Goal: Task Accomplishment & Management: Manage account settings

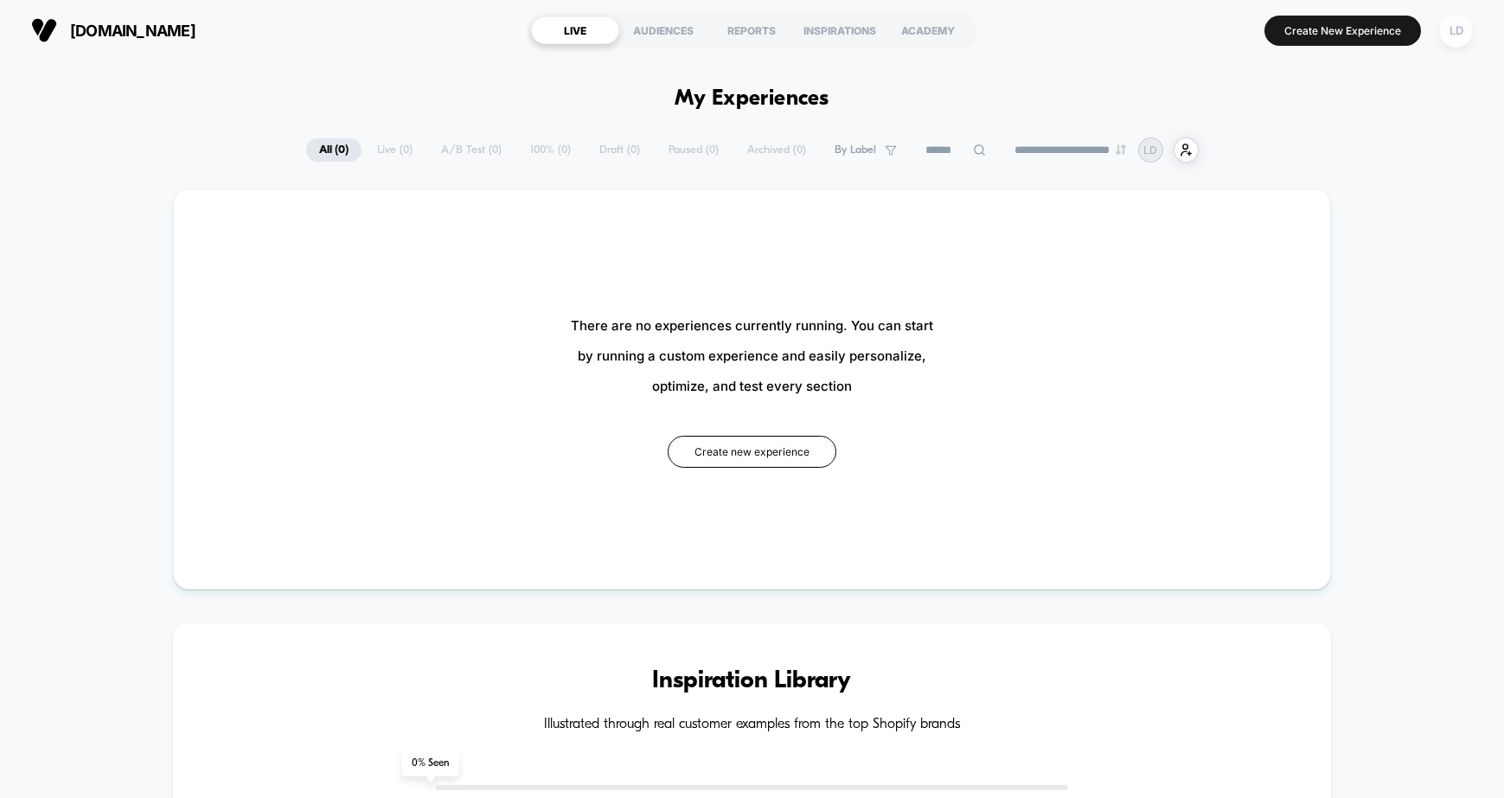
click at [1452, 26] on div "LD" at bounding box center [1456, 31] width 34 height 34
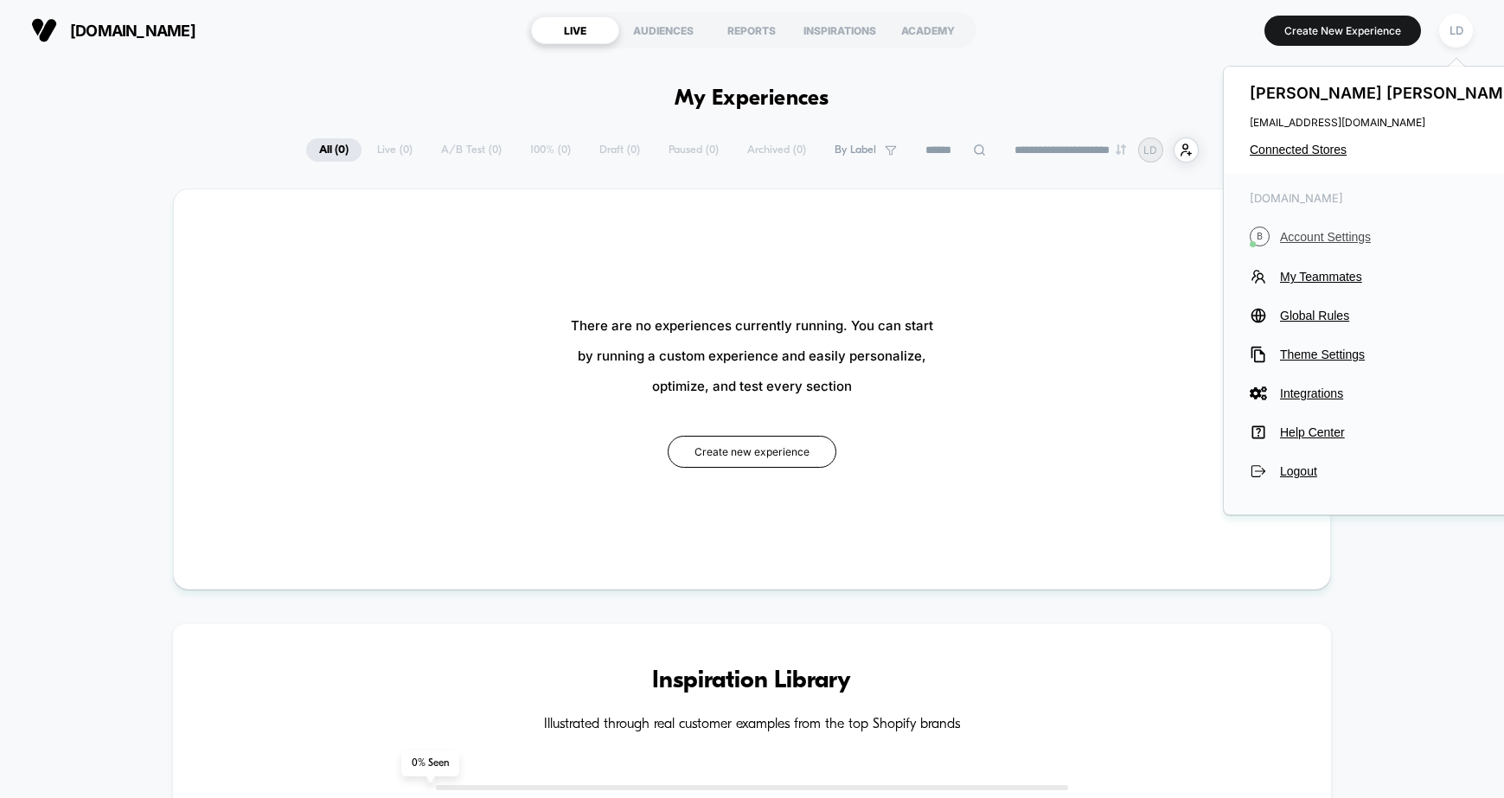
click at [1317, 227] on button "B Account Settings" at bounding box center [1386, 237] width 273 height 20
click at [1317, 234] on span "Account Settings" at bounding box center [1401, 237] width 243 height 14
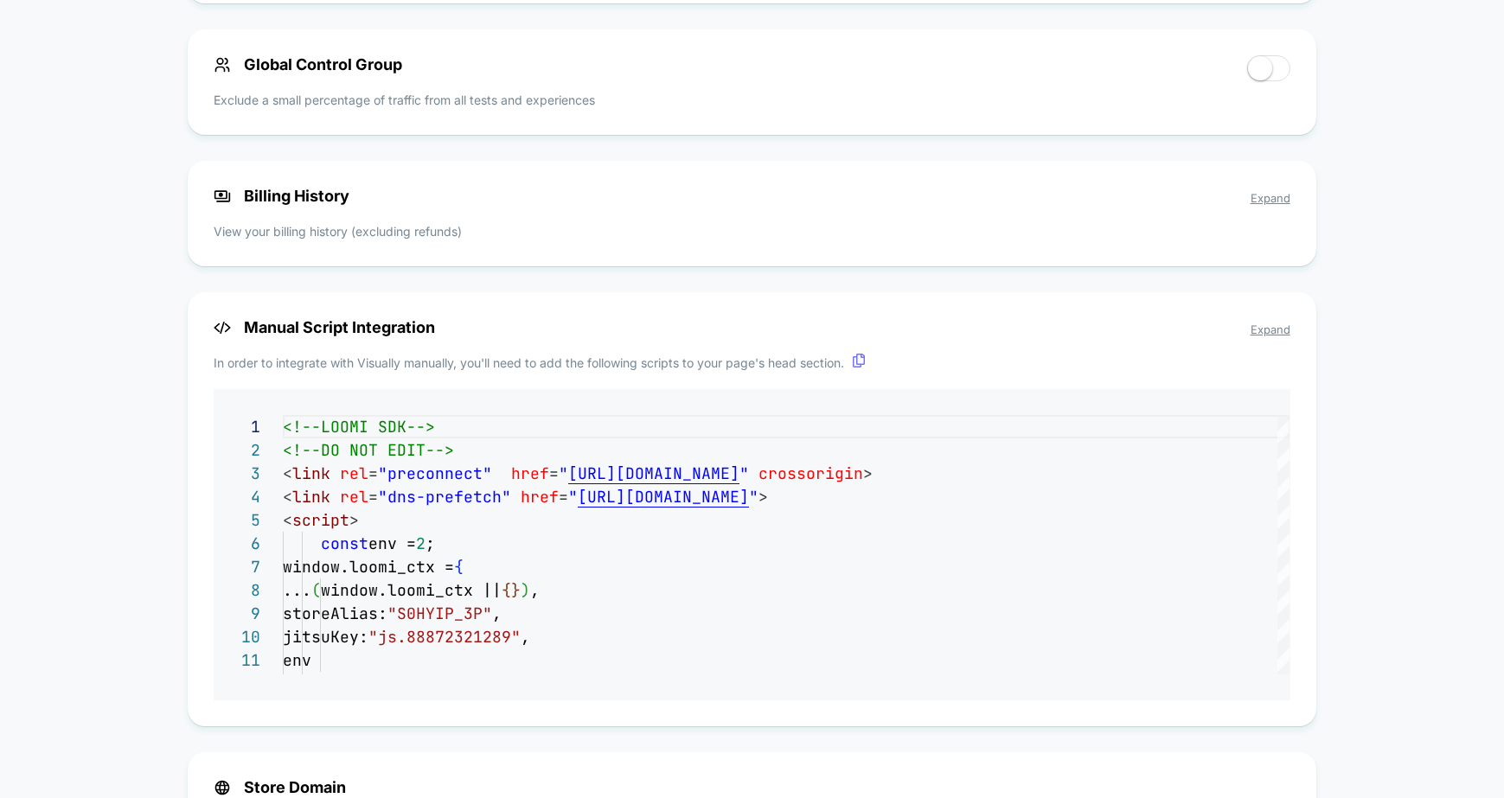
scroll to position [1260, 0]
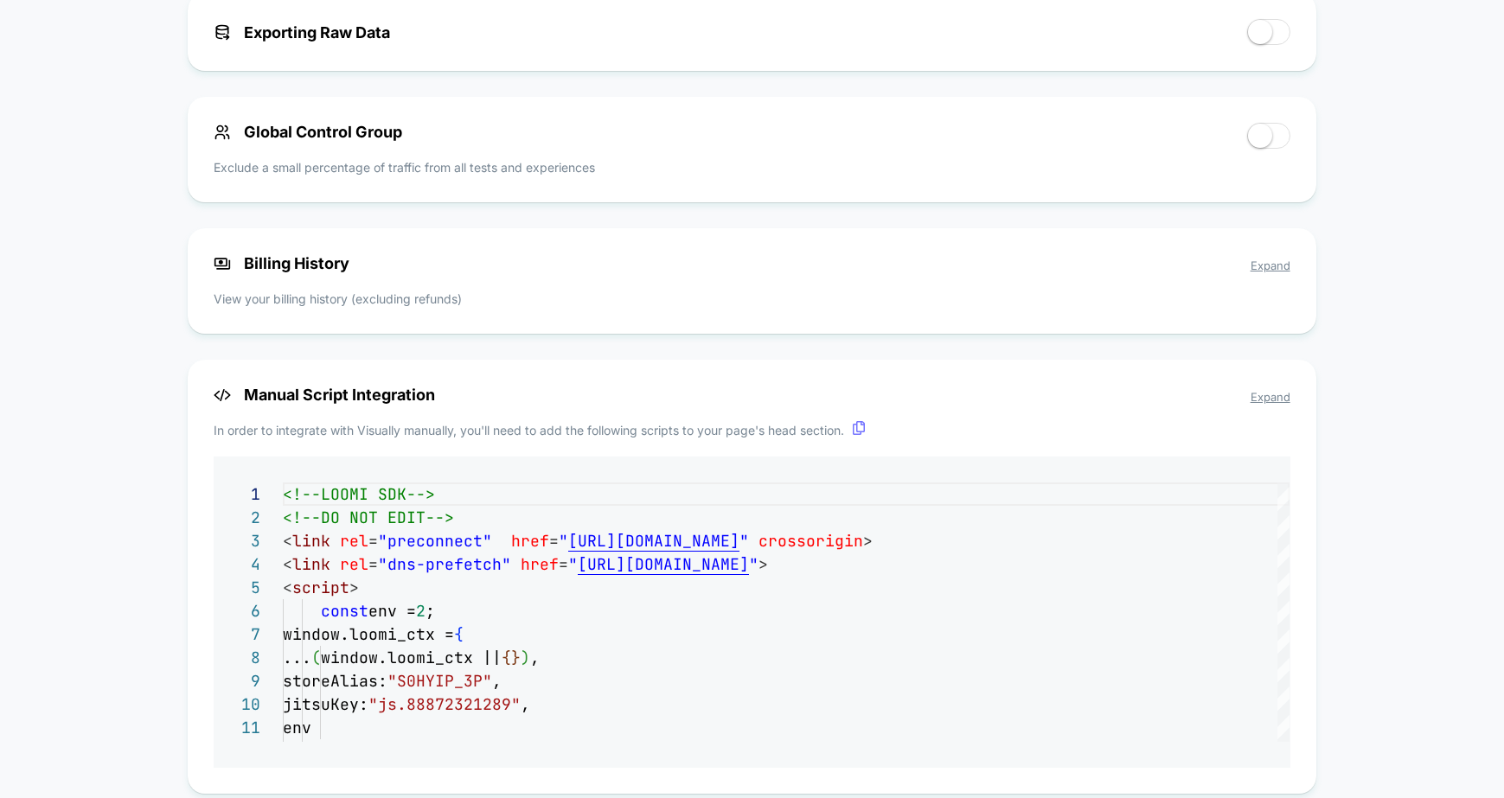
click at [1272, 272] on span "Expand" at bounding box center [1270, 266] width 40 height 14
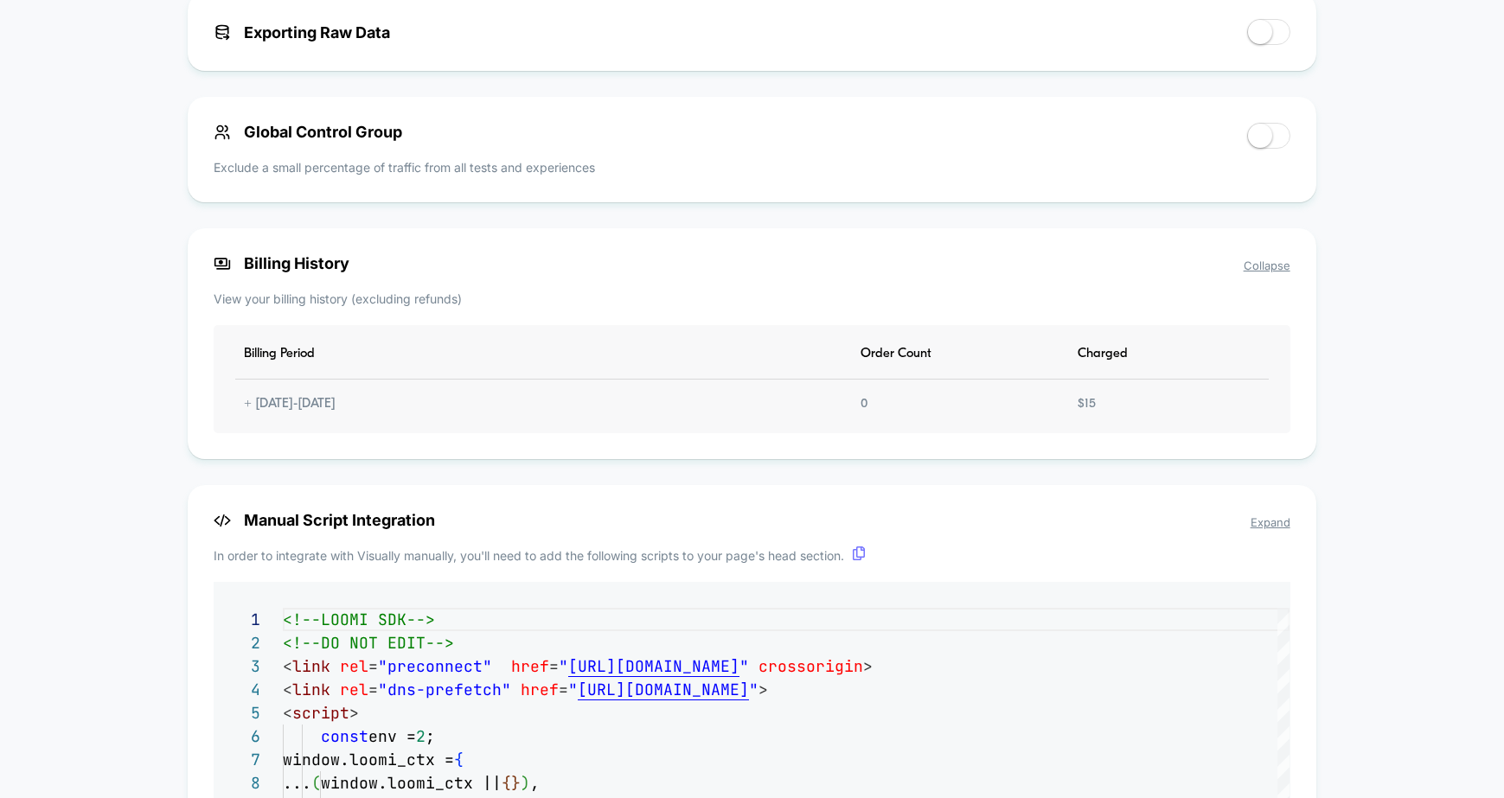
click at [1284, 271] on span "Collapse" at bounding box center [1267, 266] width 47 height 14
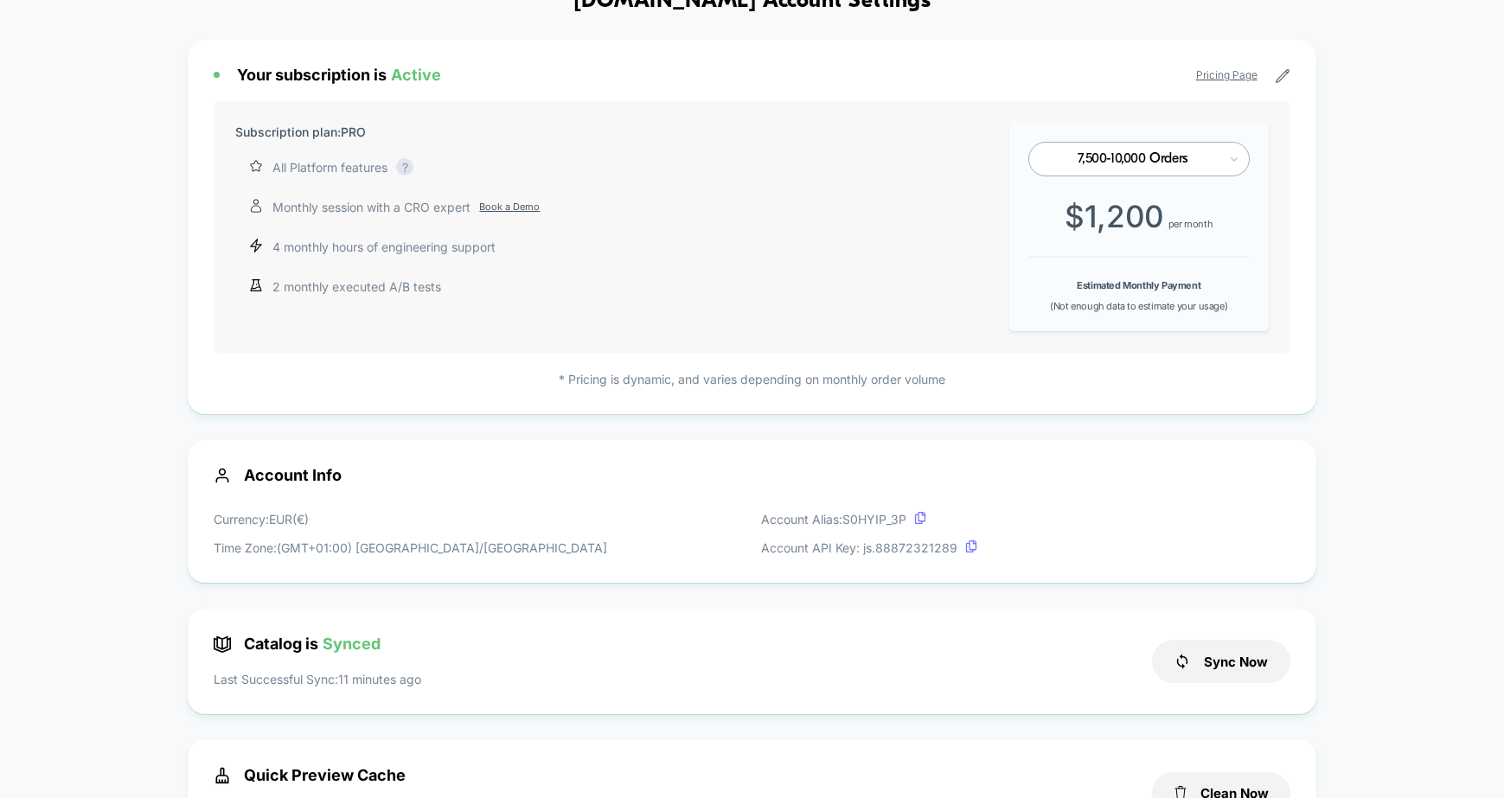
scroll to position [0, 0]
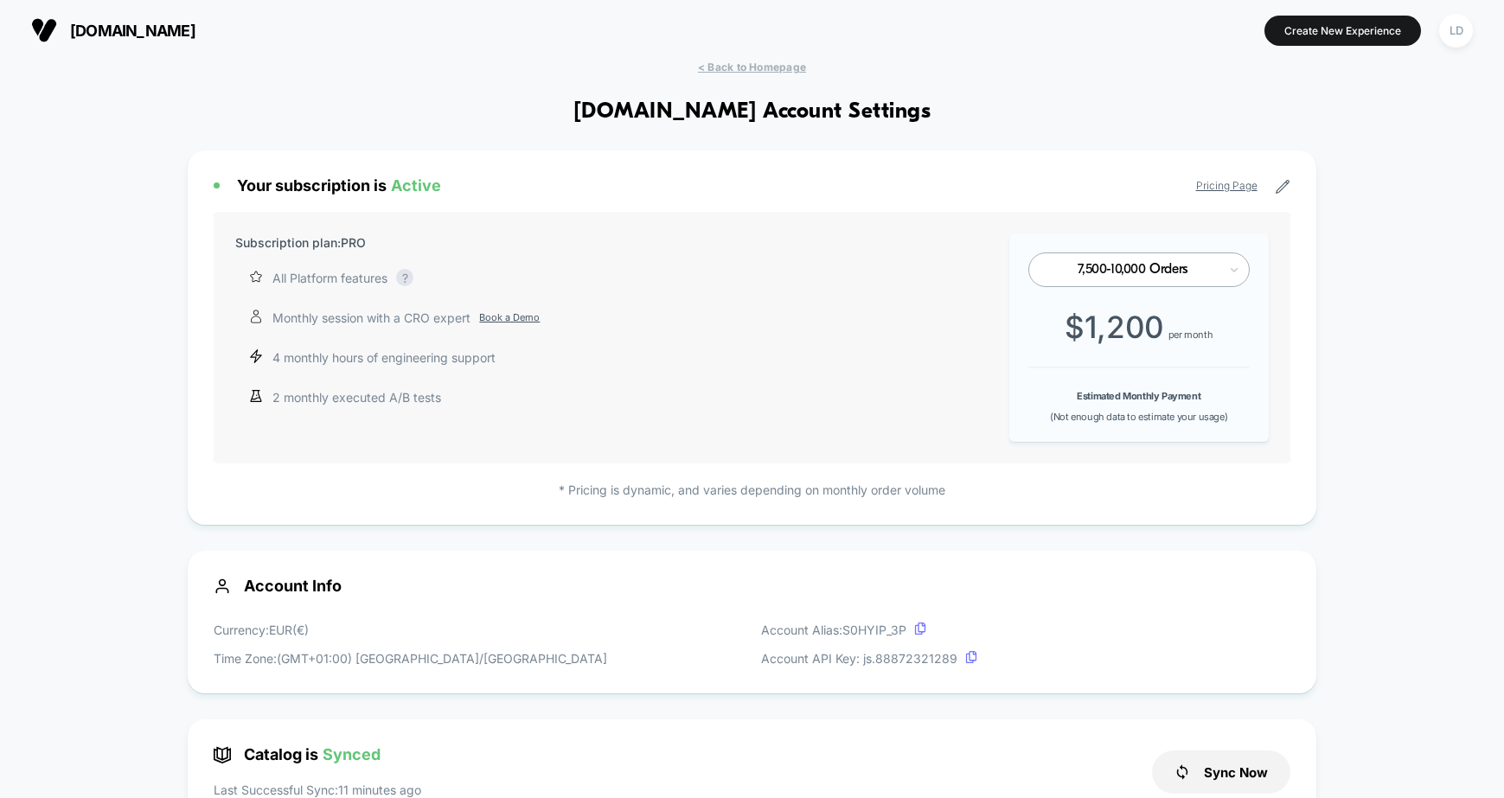
click at [1184, 267] on div at bounding box center [1132, 270] width 169 height 10
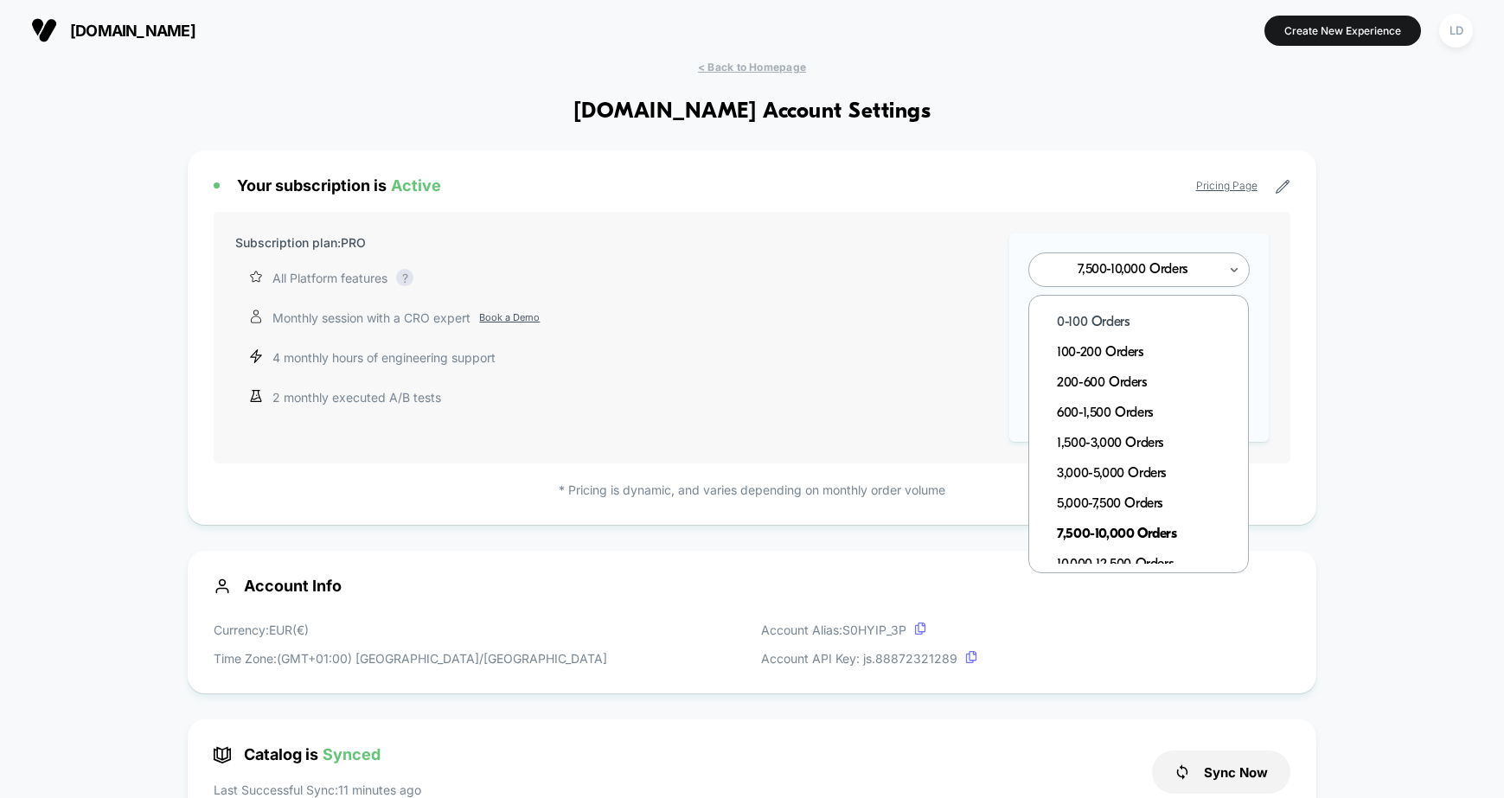
click at [1095, 316] on div "0-100 Orders" at bounding box center [1146, 323] width 201 height 30
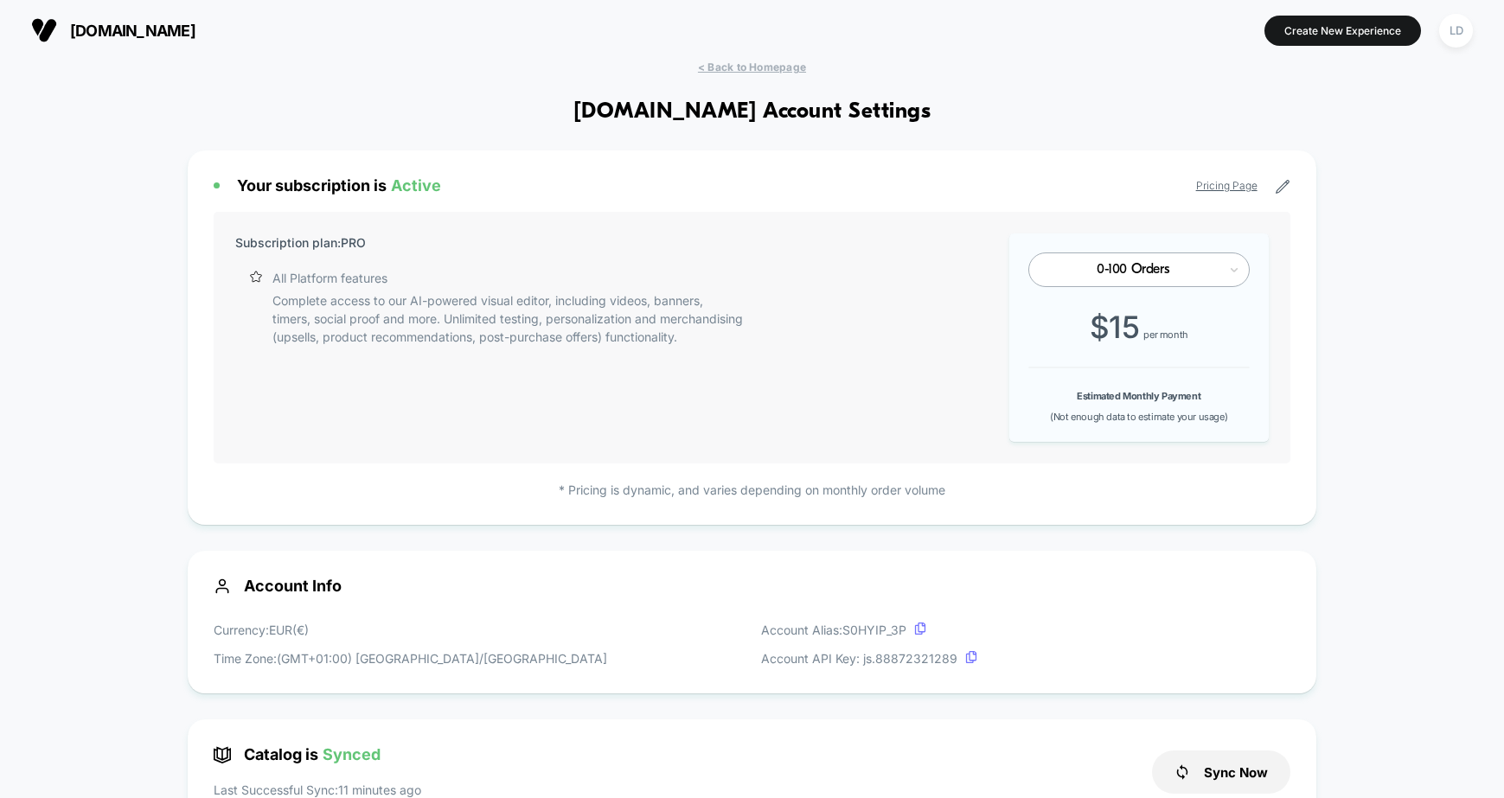
click at [1283, 189] on icon at bounding box center [1283, 187] width 16 height 16
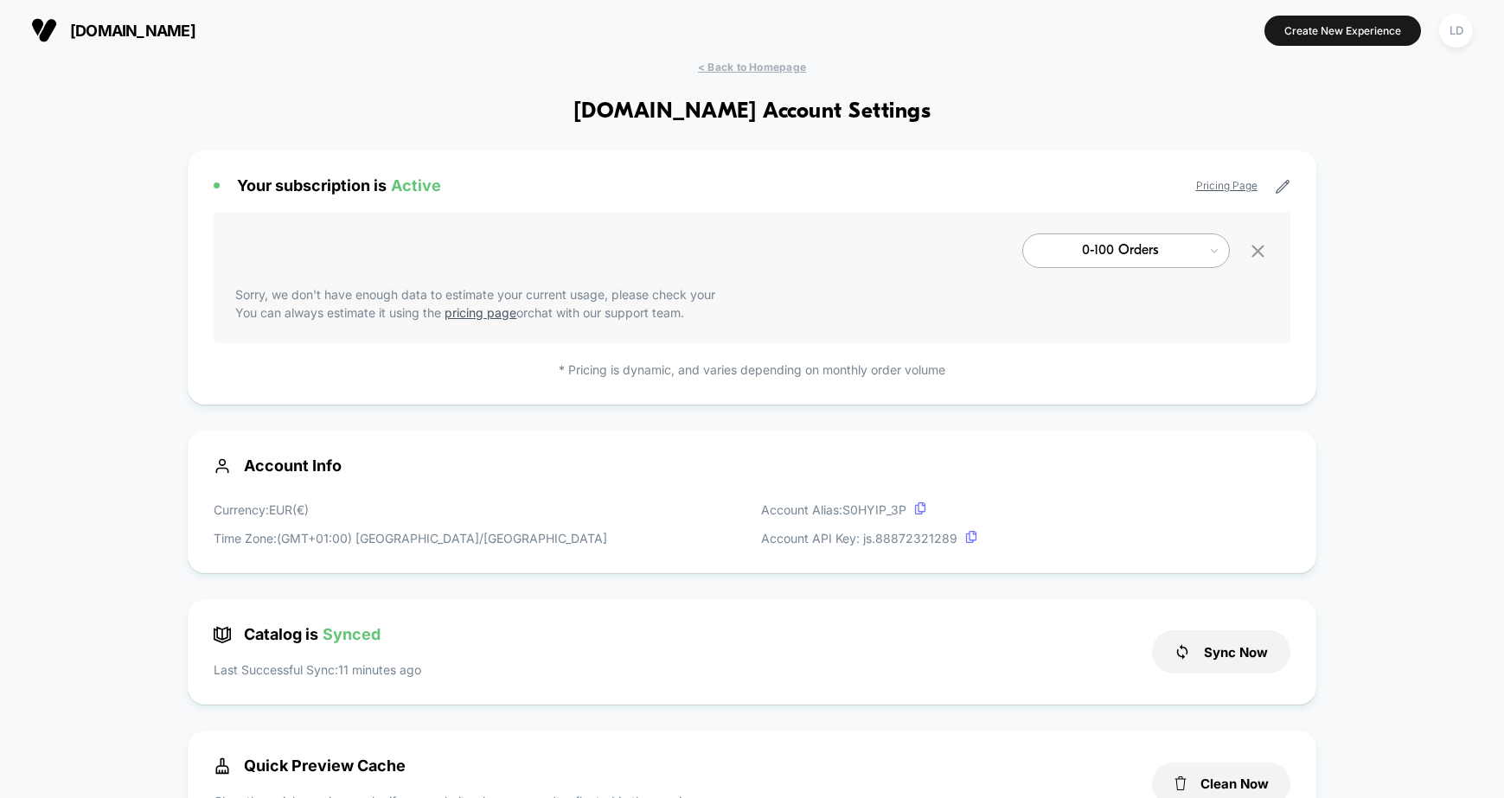
click at [1257, 249] on icon at bounding box center [1258, 251] width 22 height 22
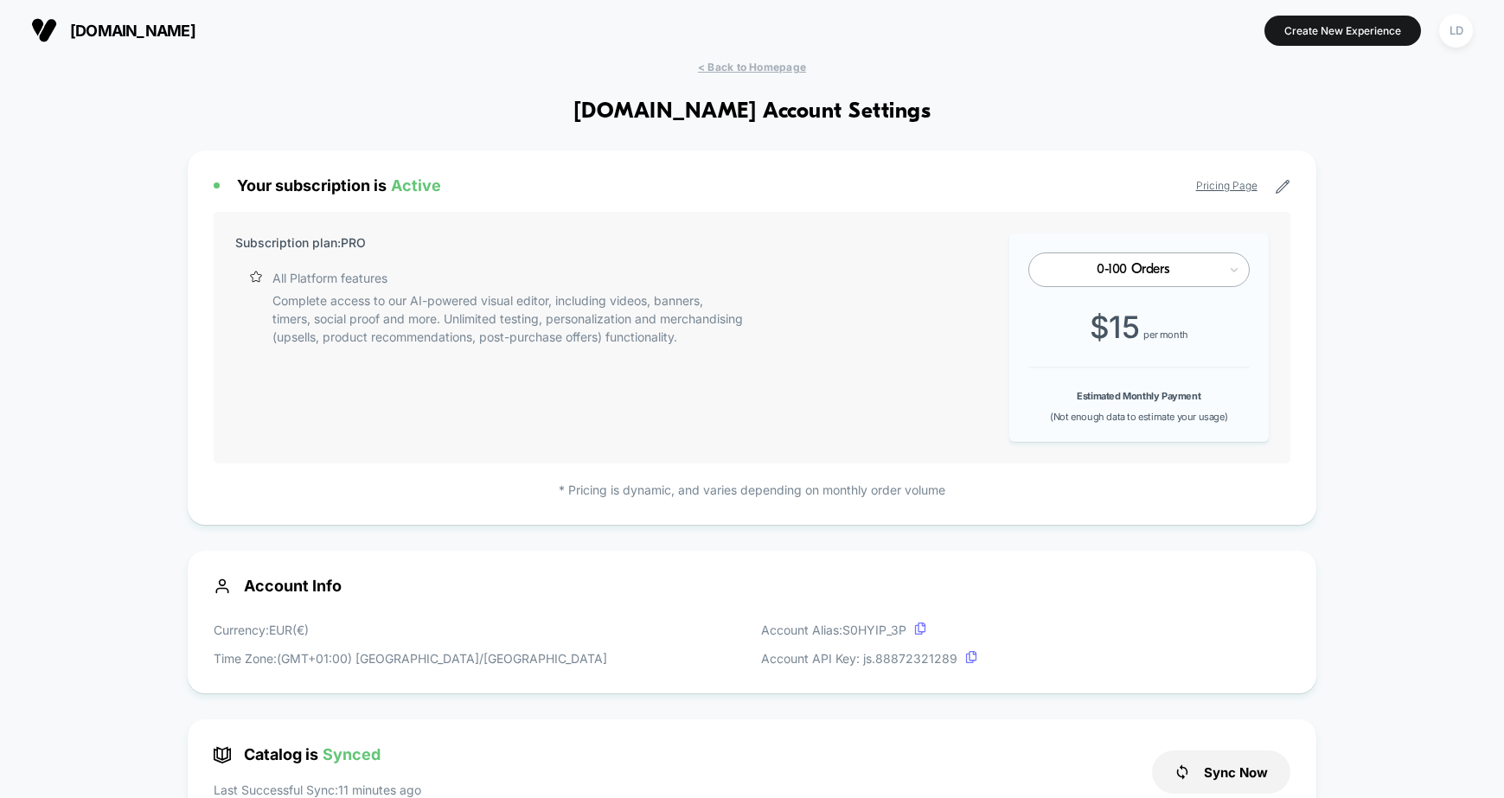
click at [1227, 189] on link "Pricing Page" at bounding box center [1226, 185] width 61 height 13
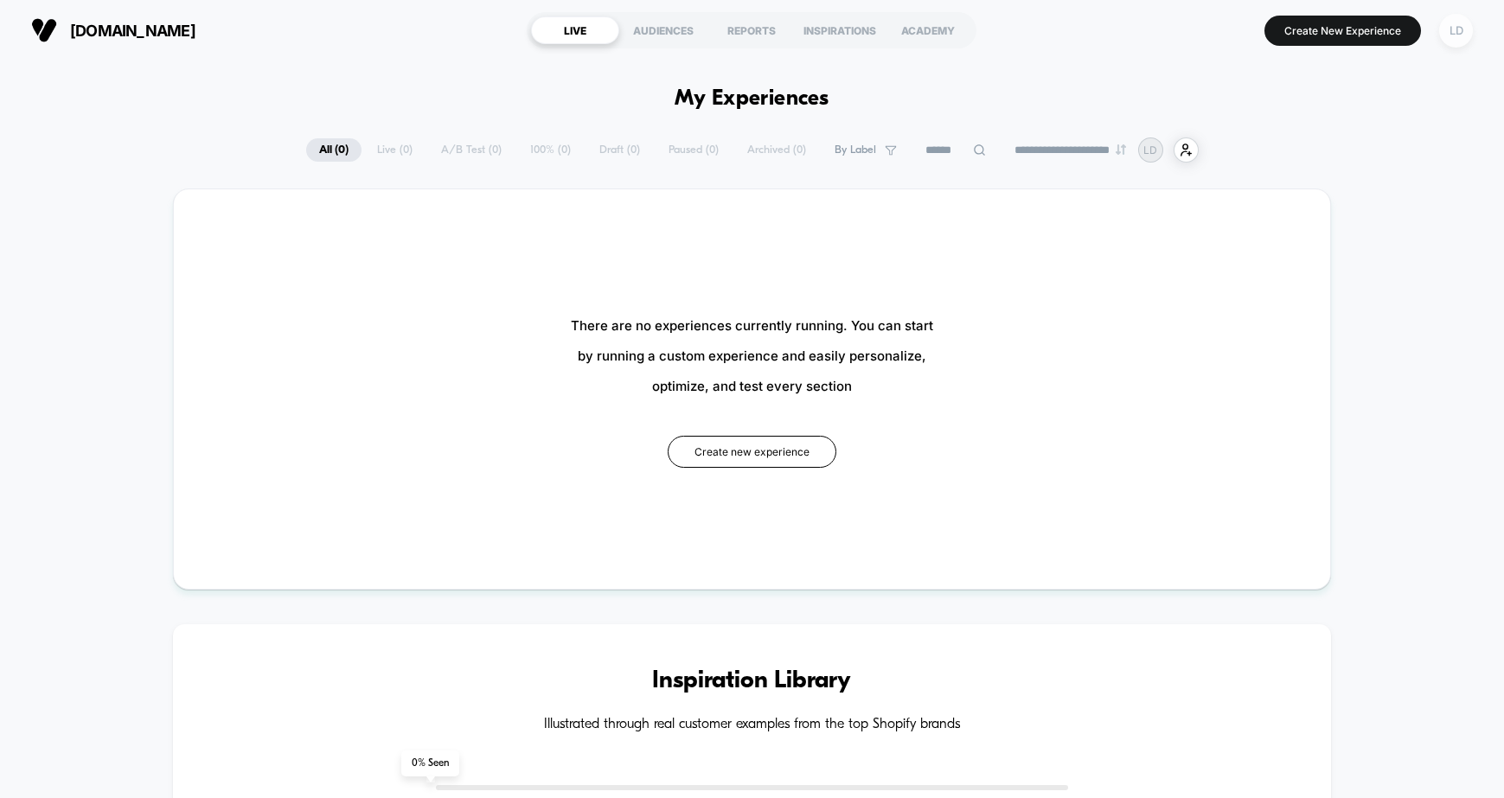
click at [1461, 42] on div "LD" at bounding box center [1456, 31] width 34 height 34
